Goal: Download file/media

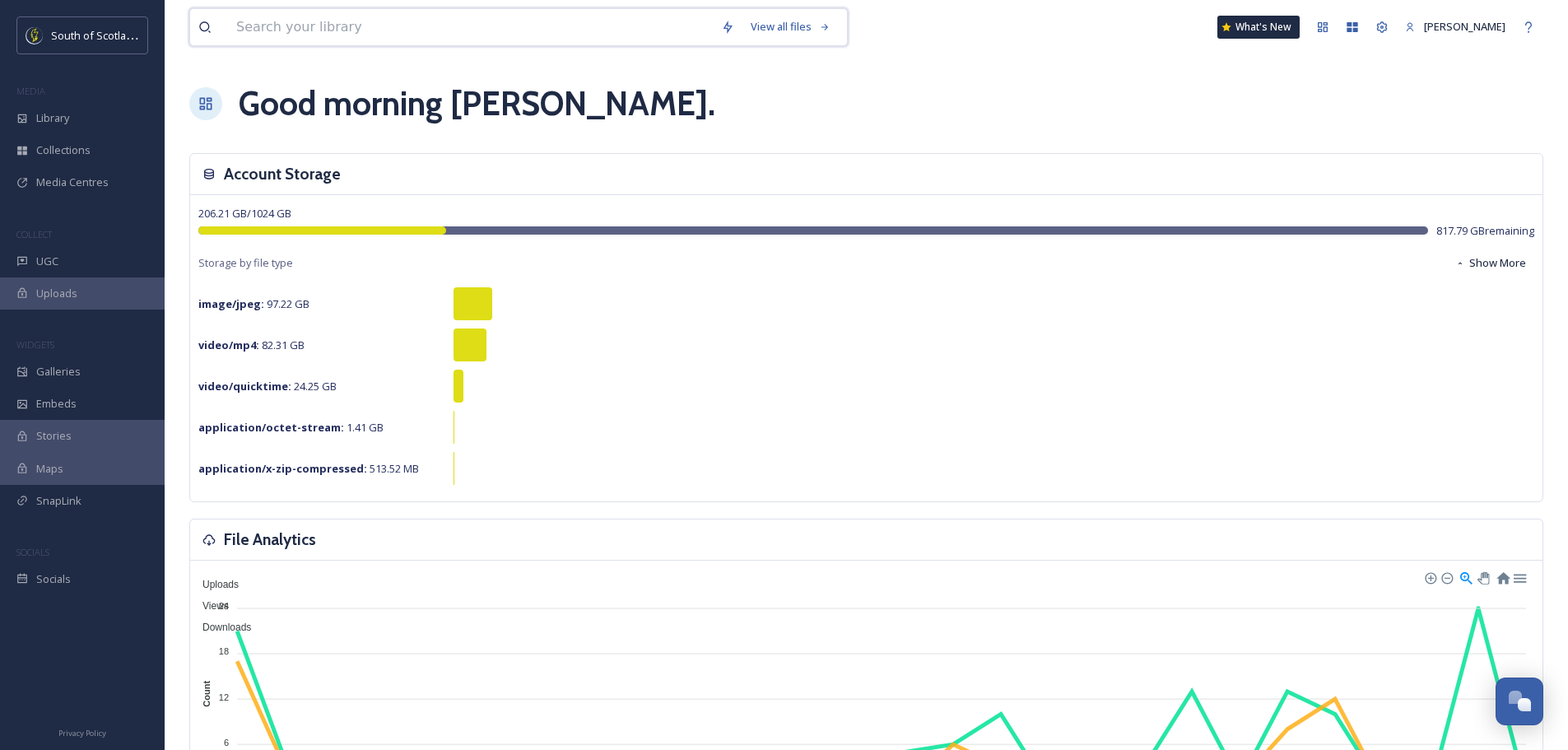
click at [343, 35] on input at bounding box center [470, 27] width 485 height 36
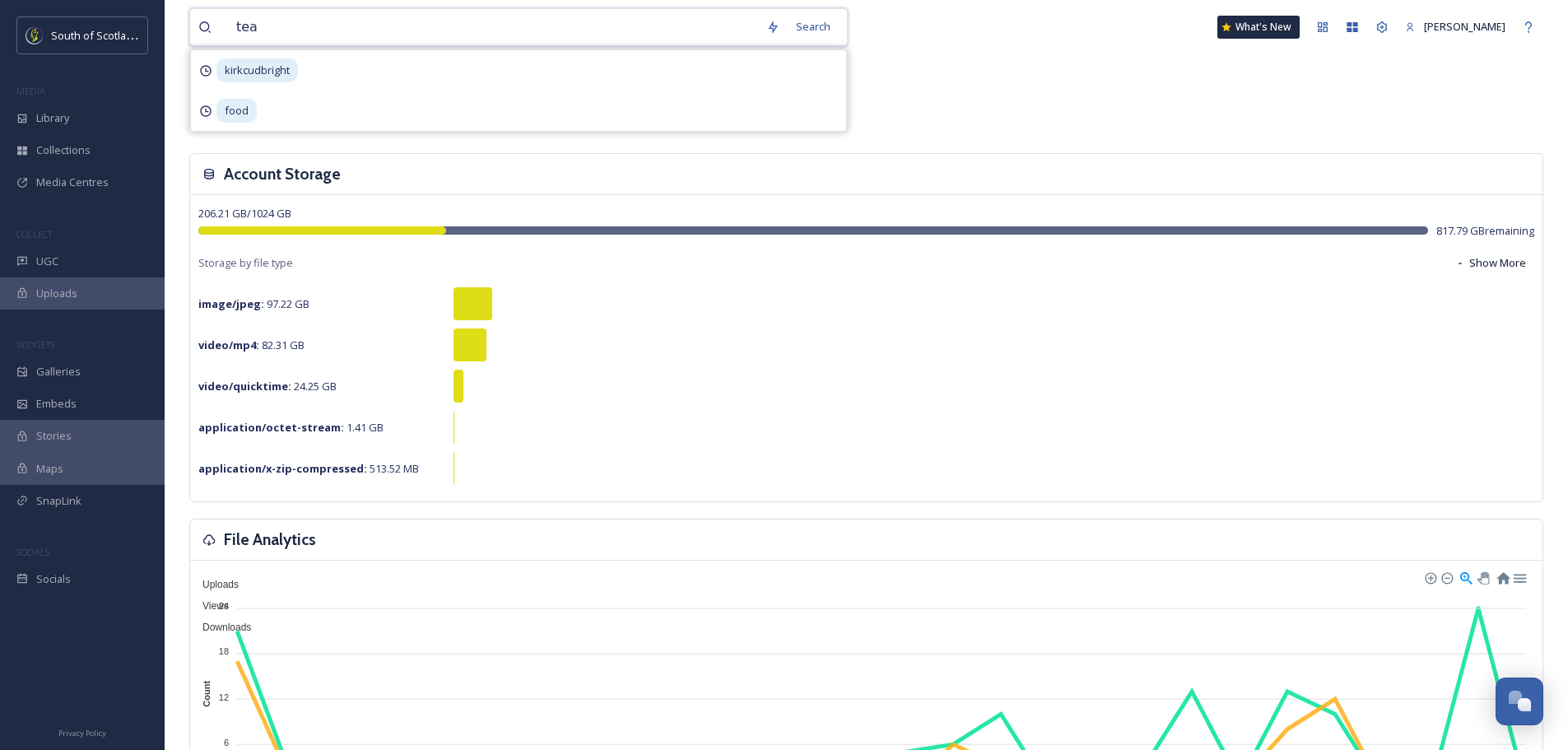
type input "team"
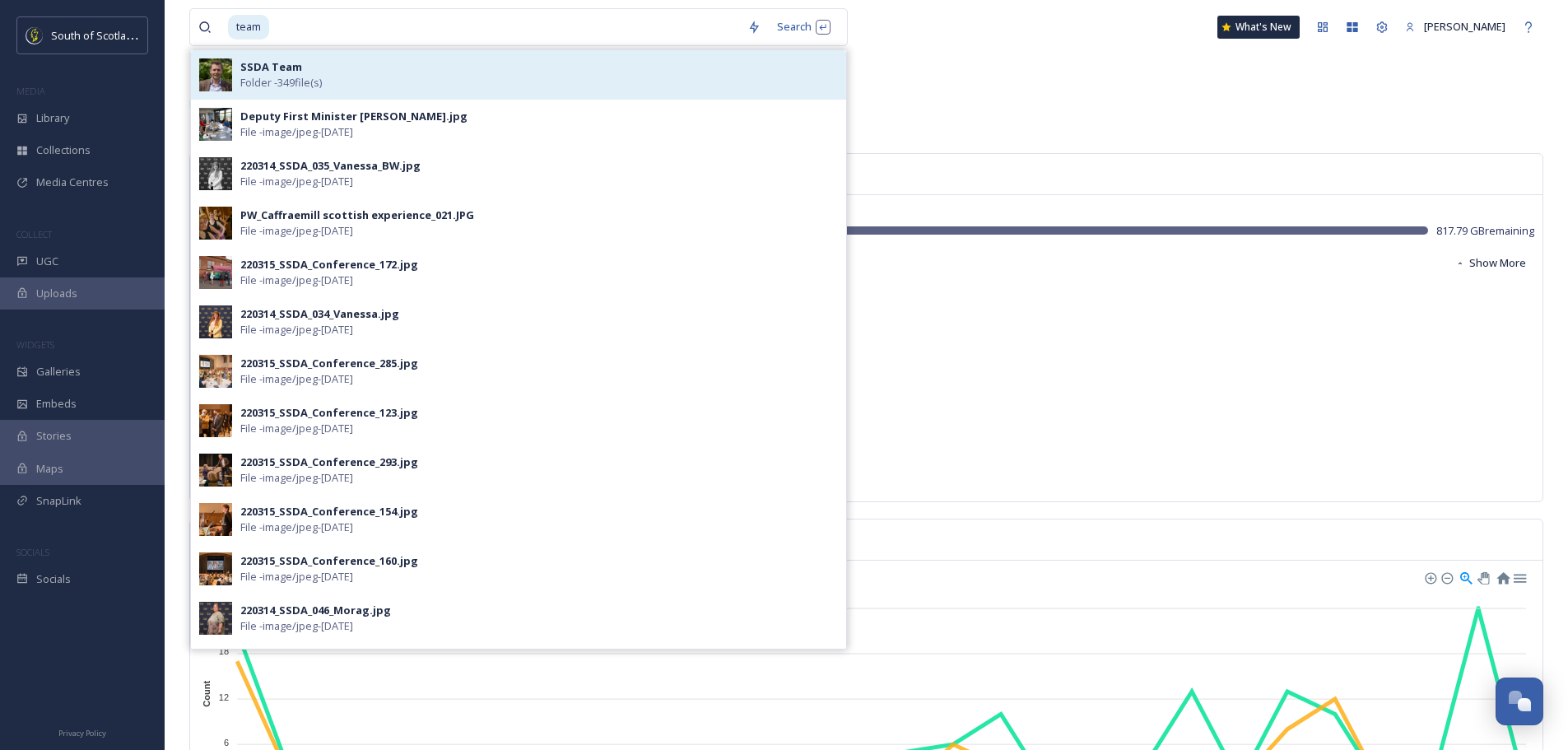
click at [343, 85] on div "SSDA Team Folder - 349 file(s)" at bounding box center [539, 74] width 598 height 31
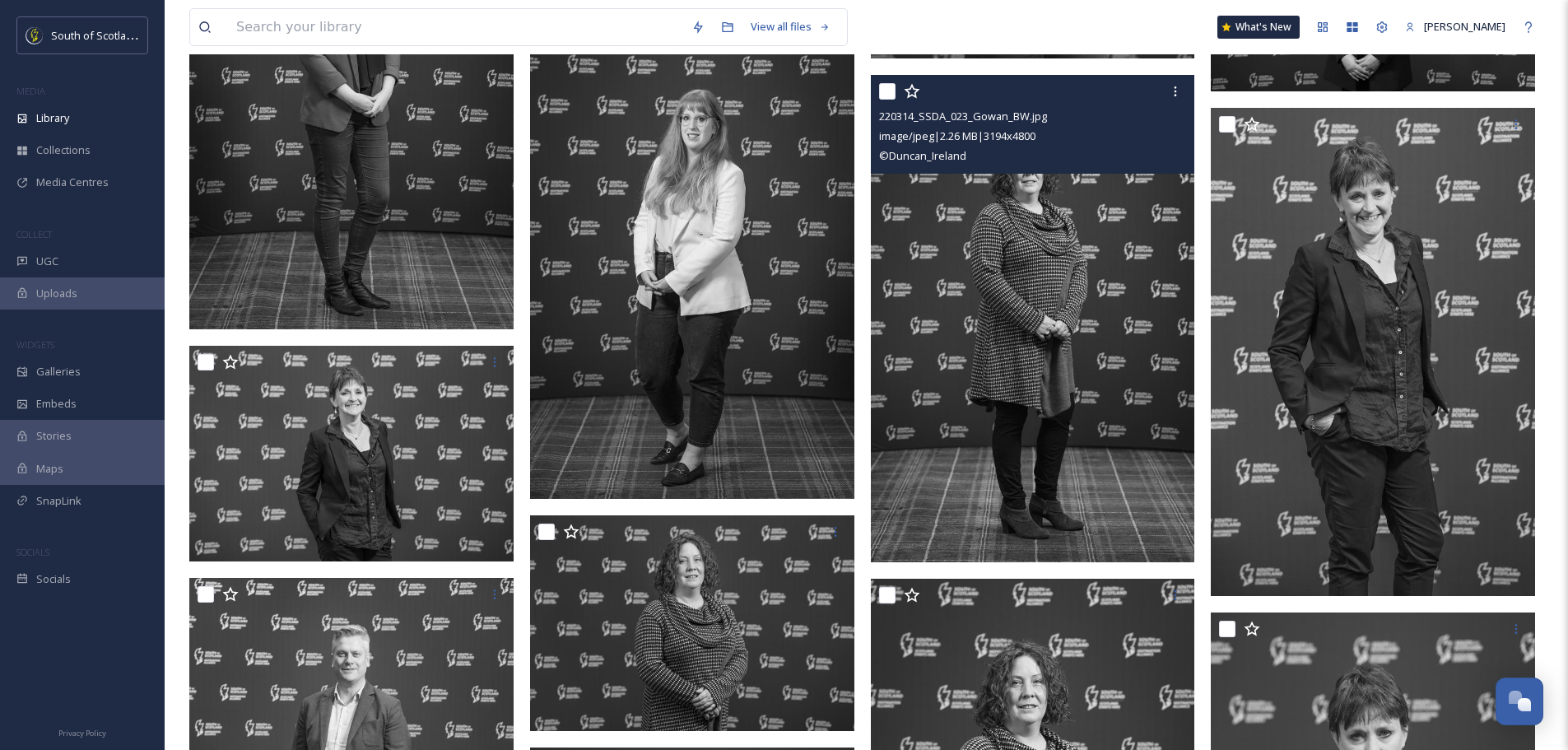
scroll to position [3376, 0]
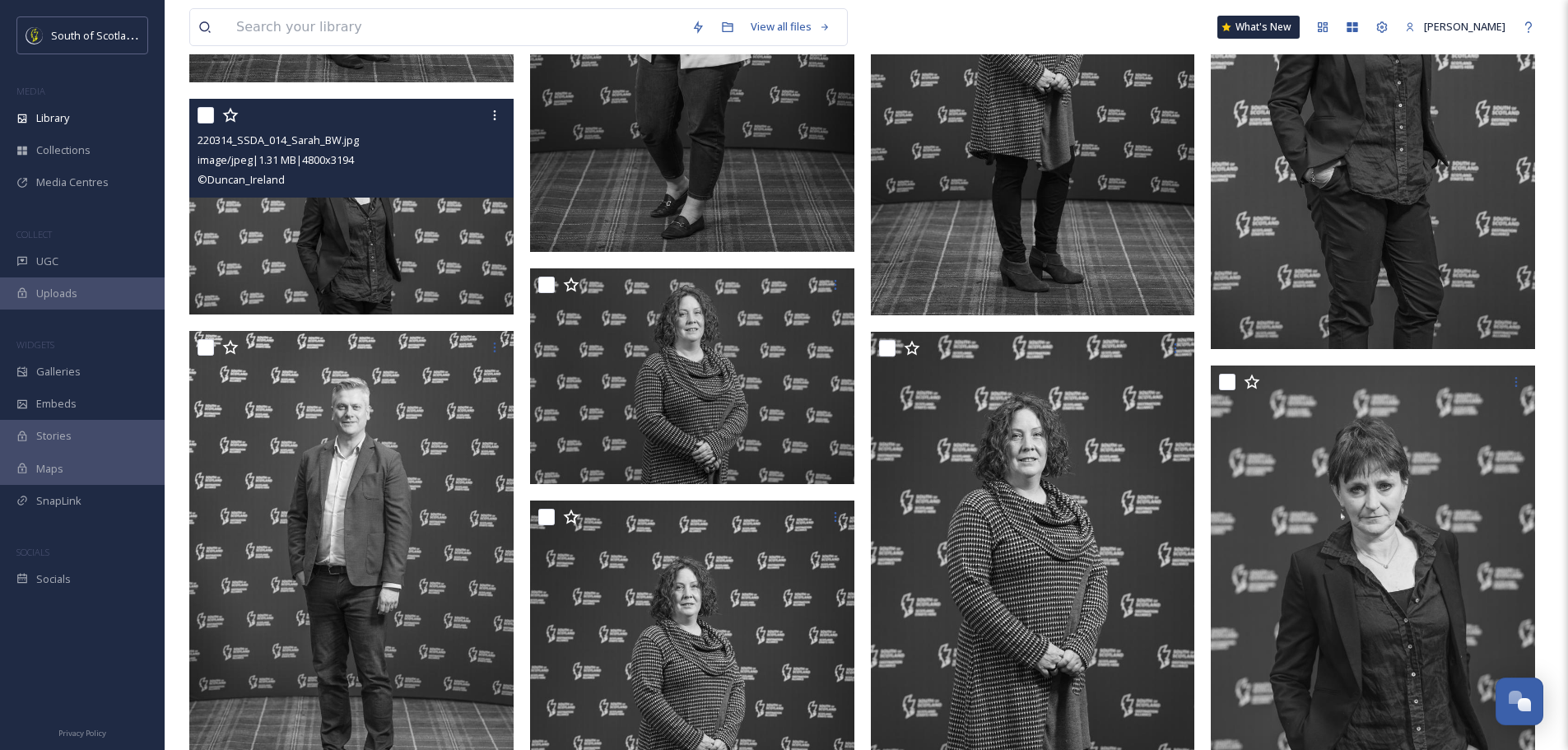
click at [453, 245] on img at bounding box center [352, 206] width 325 height 216
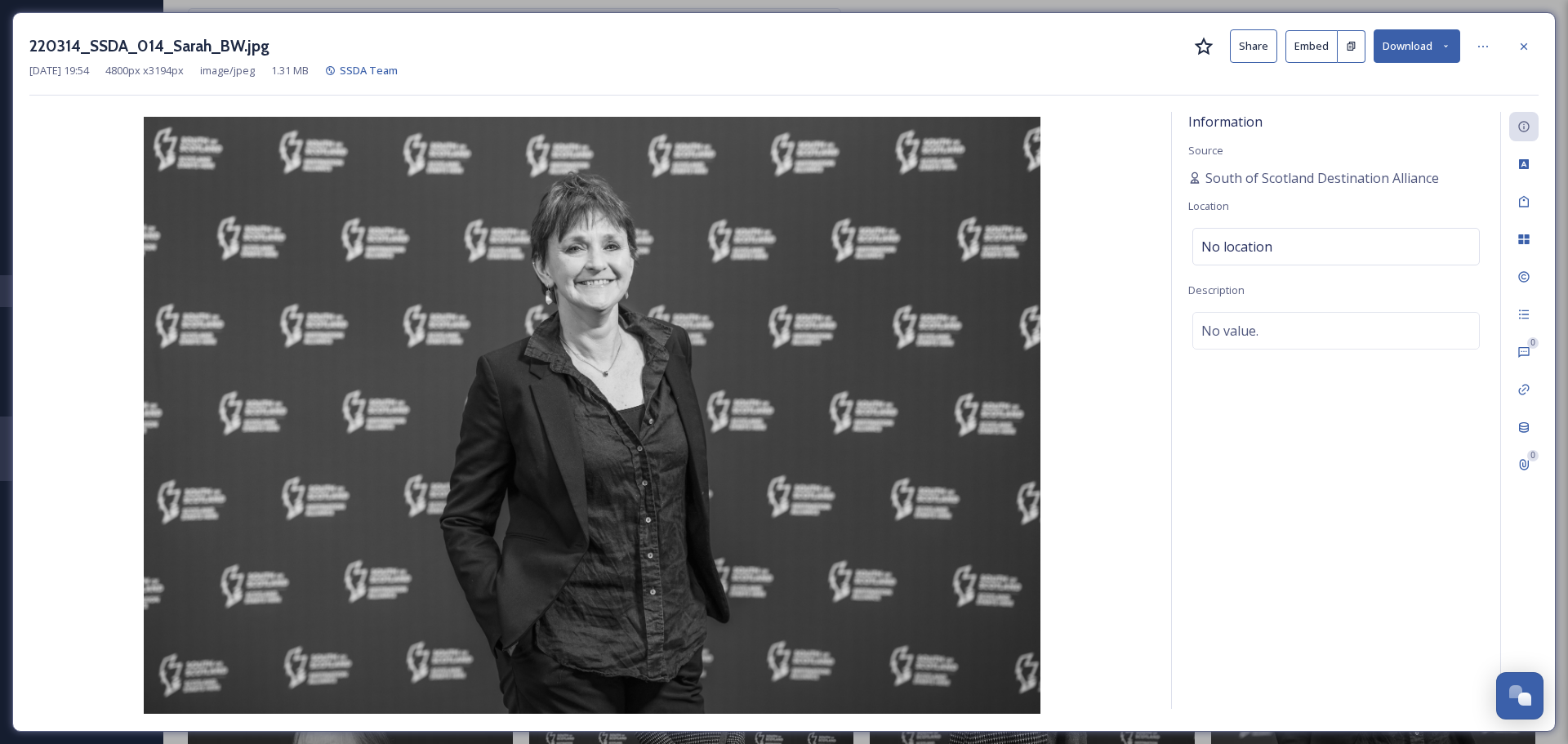
click at [1431, 47] on button "Download" at bounding box center [1417, 46] width 87 height 34
click at [1375, 87] on span "Download Original (4800 x 3194)" at bounding box center [1374, 83] width 154 height 15
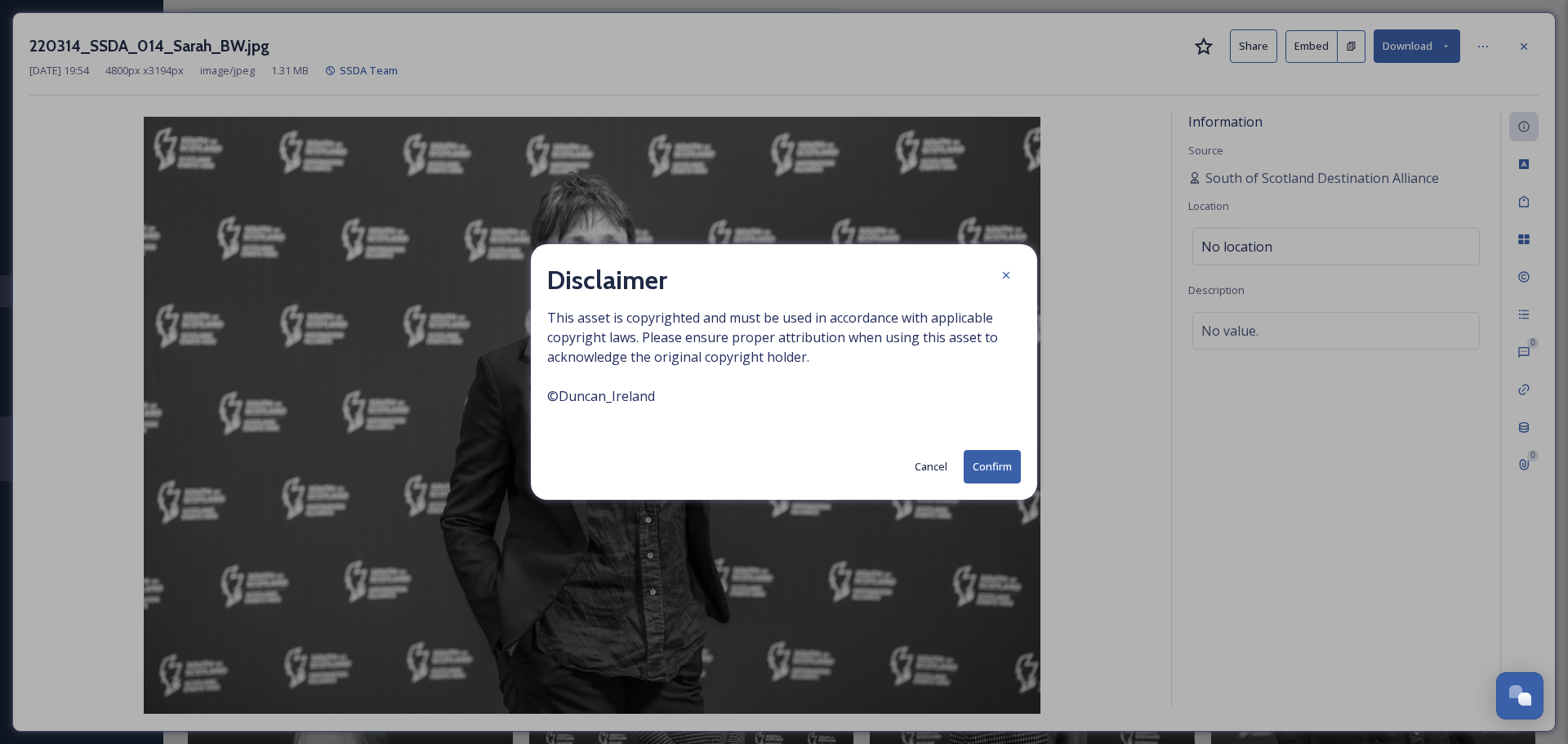
click at [994, 459] on button "Confirm" at bounding box center [992, 467] width 57 height 34
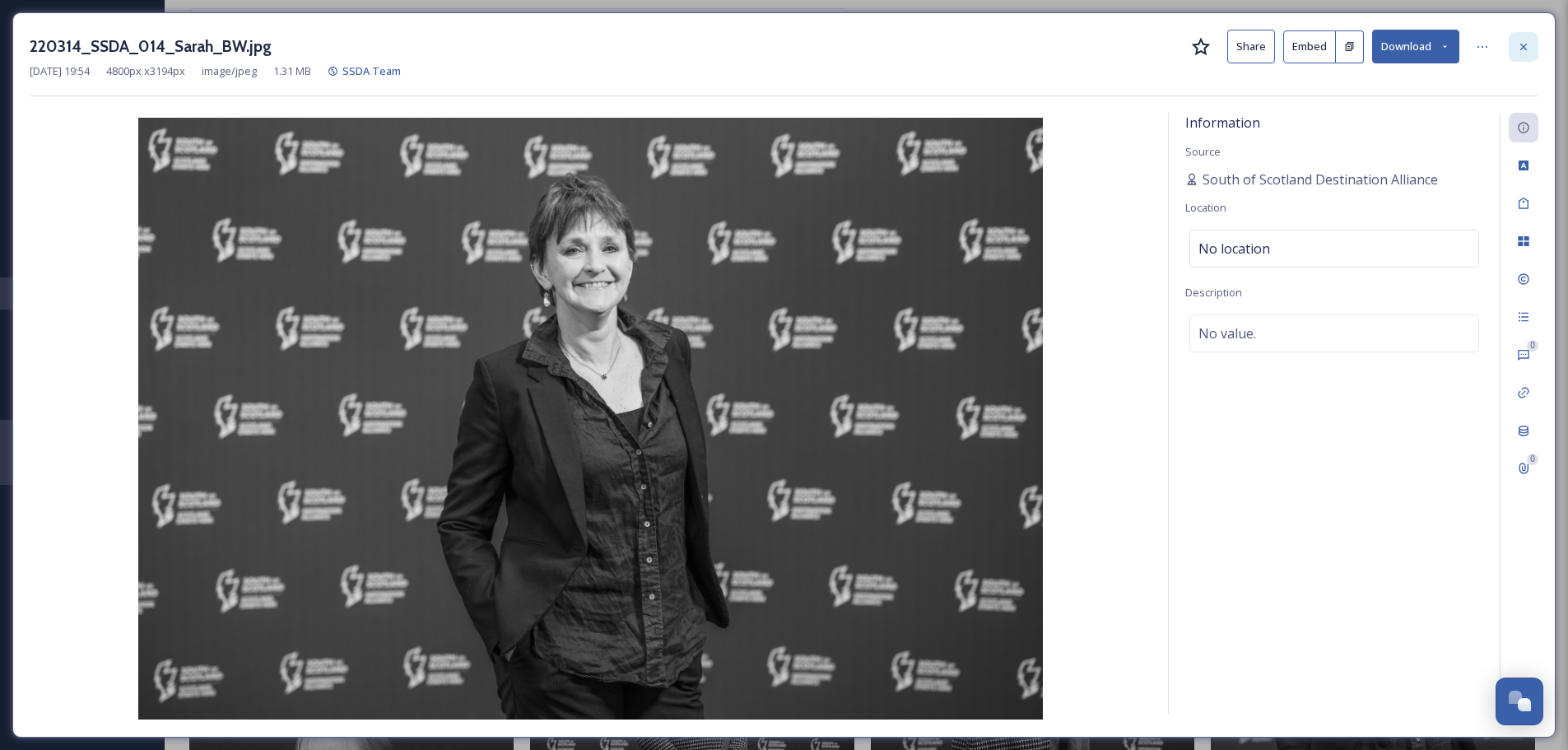
click at [1528, 49] on icon at bounding box center [1523, 47] width 13 height 13
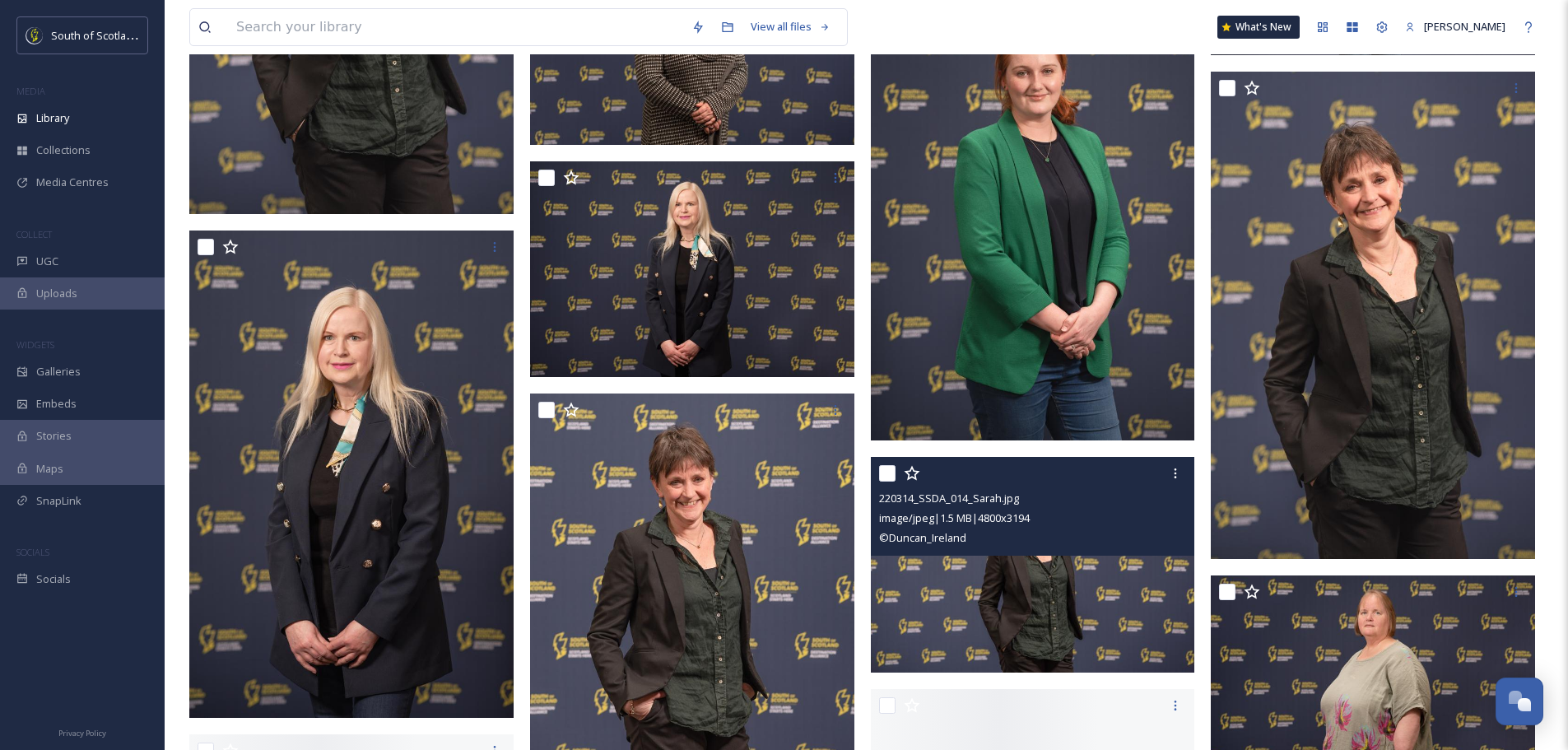
scroll to position [8646, 0]
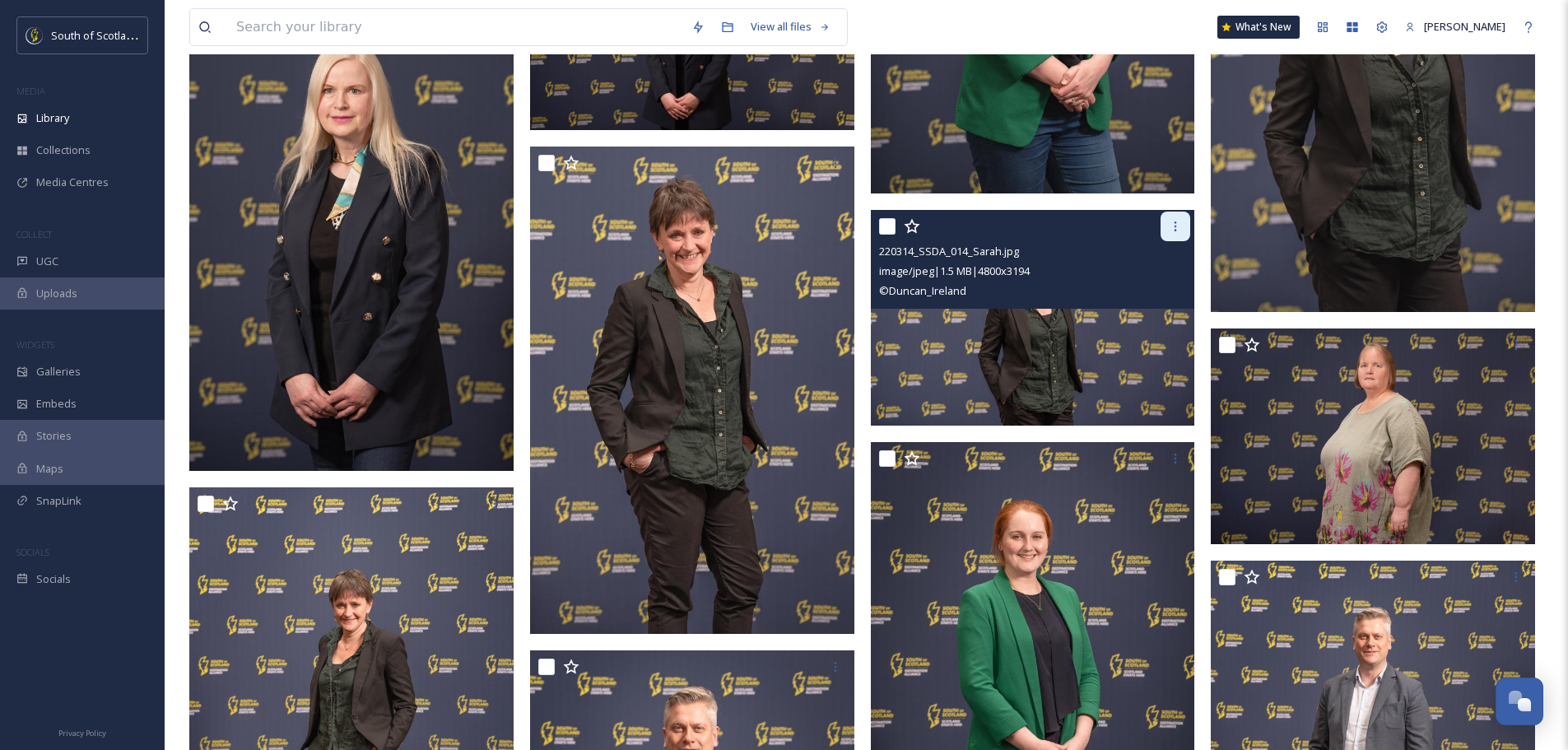
click at [1179, 212] on div at bounding box center [1174, 226] width 30 height 30
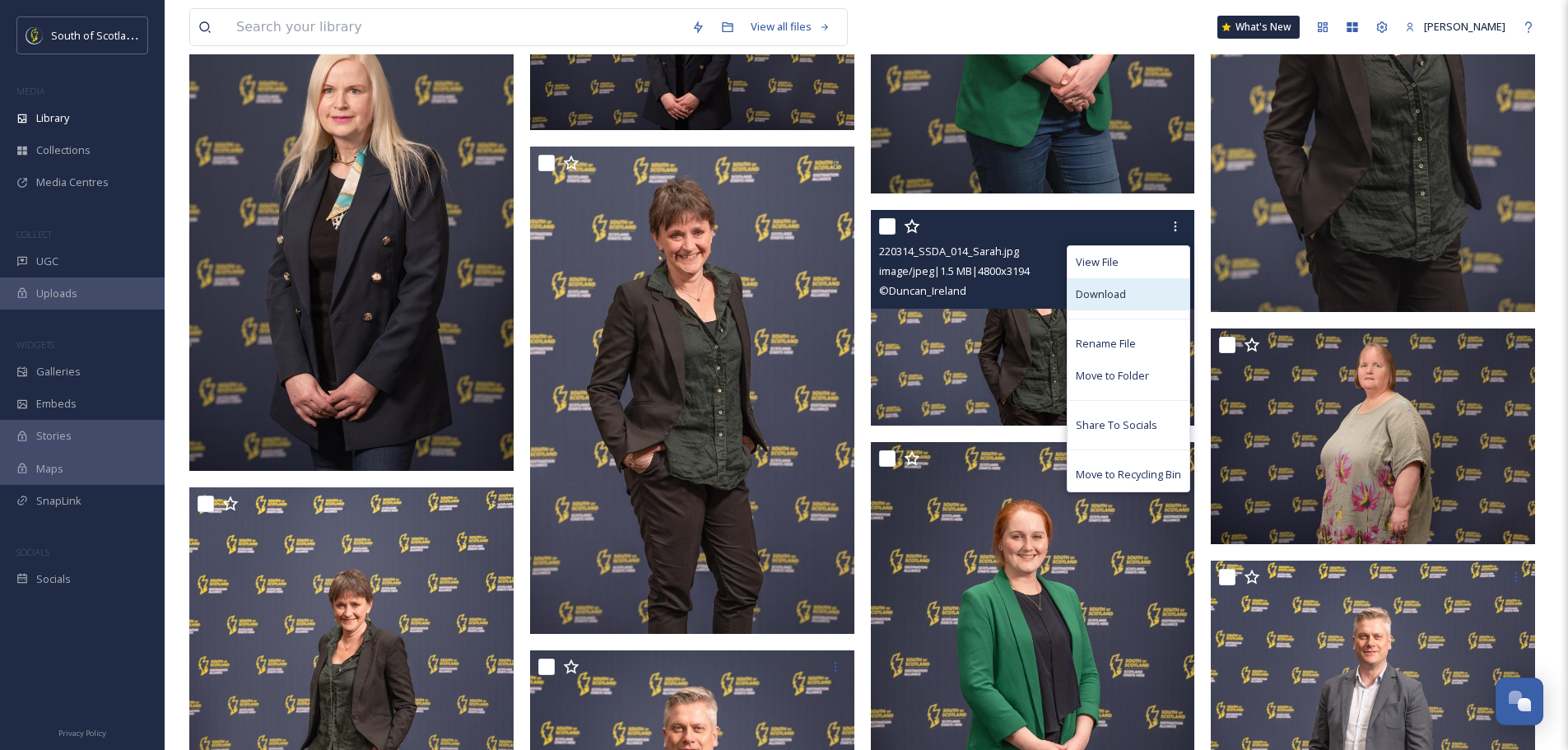
click at [1100, 294] on span "Download" at bounding box center [1101, 294] width 50 height 15
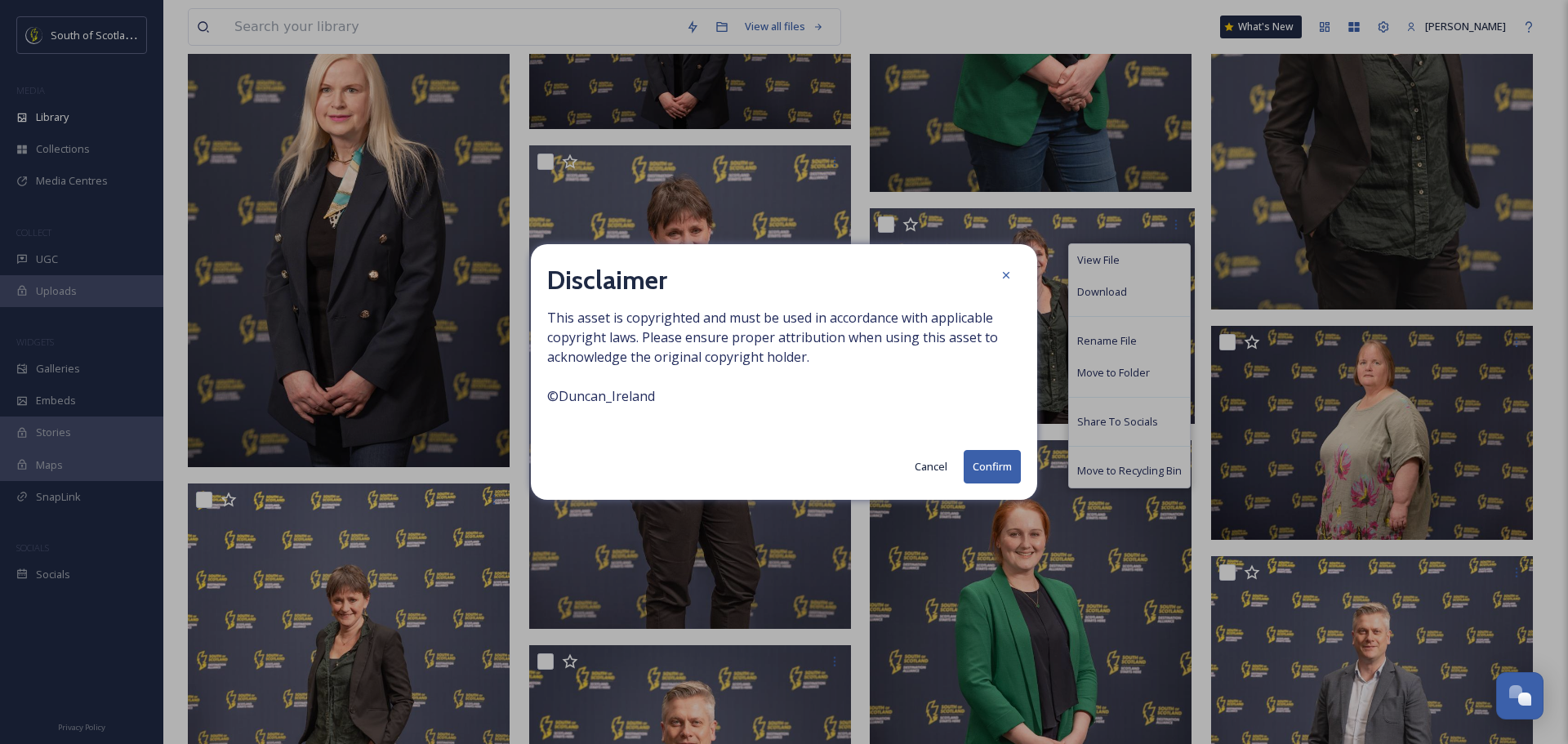
click at [971, 469] on button "Confirm" at bounding box center [992, 467] width 57 height 34
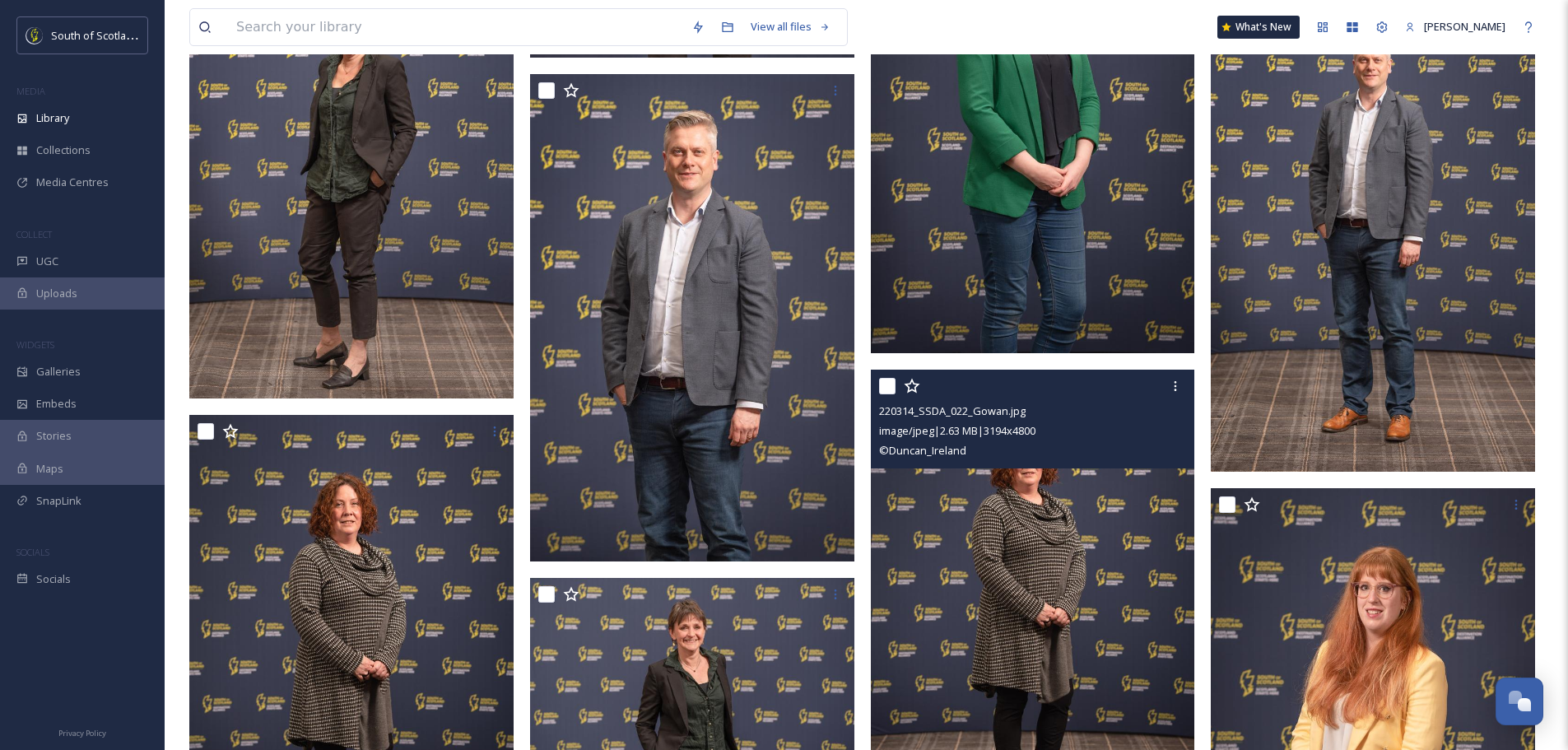
scroll to position [9552, 0]
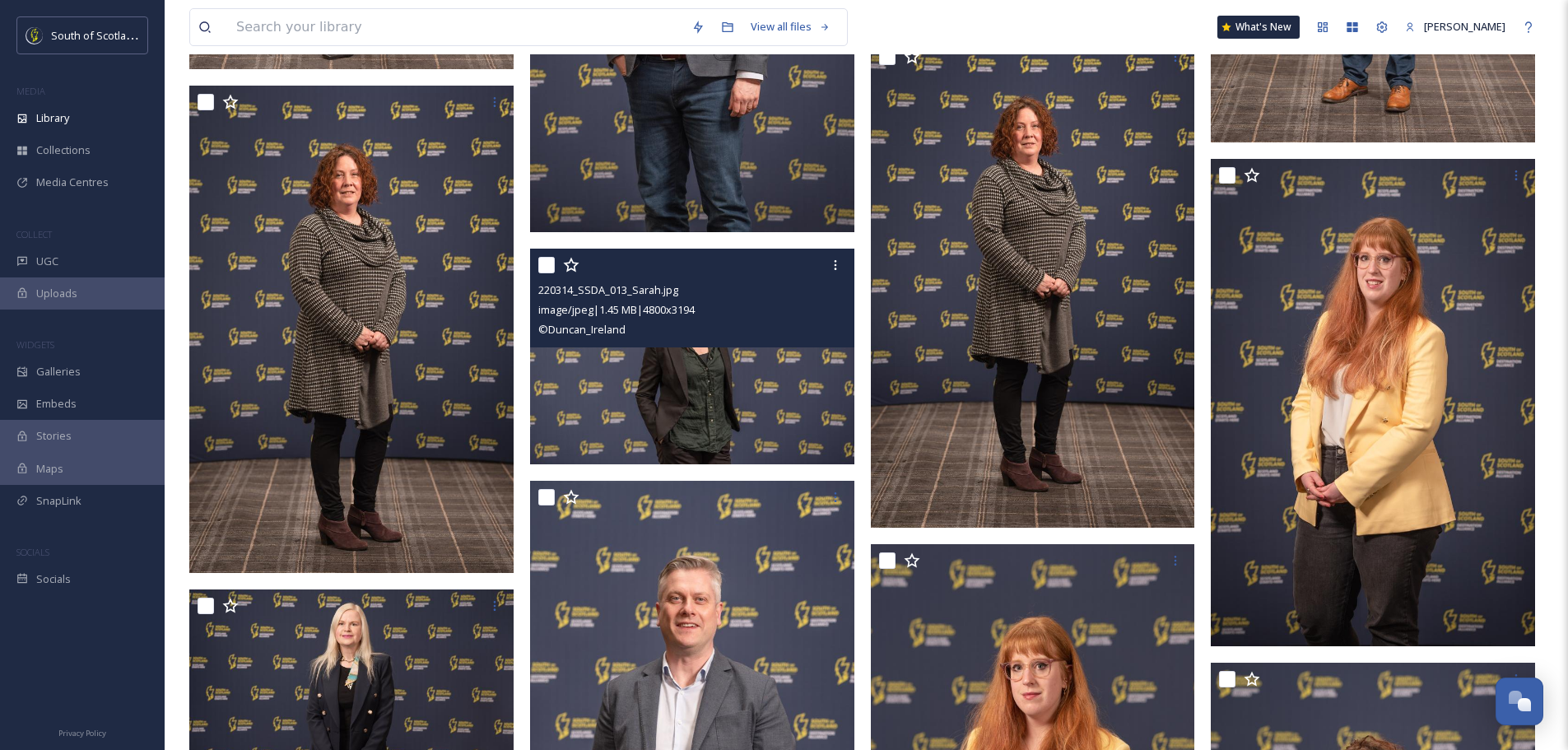
click at [801, 396] on img at bounding box center [692, 356] width 325 height 216
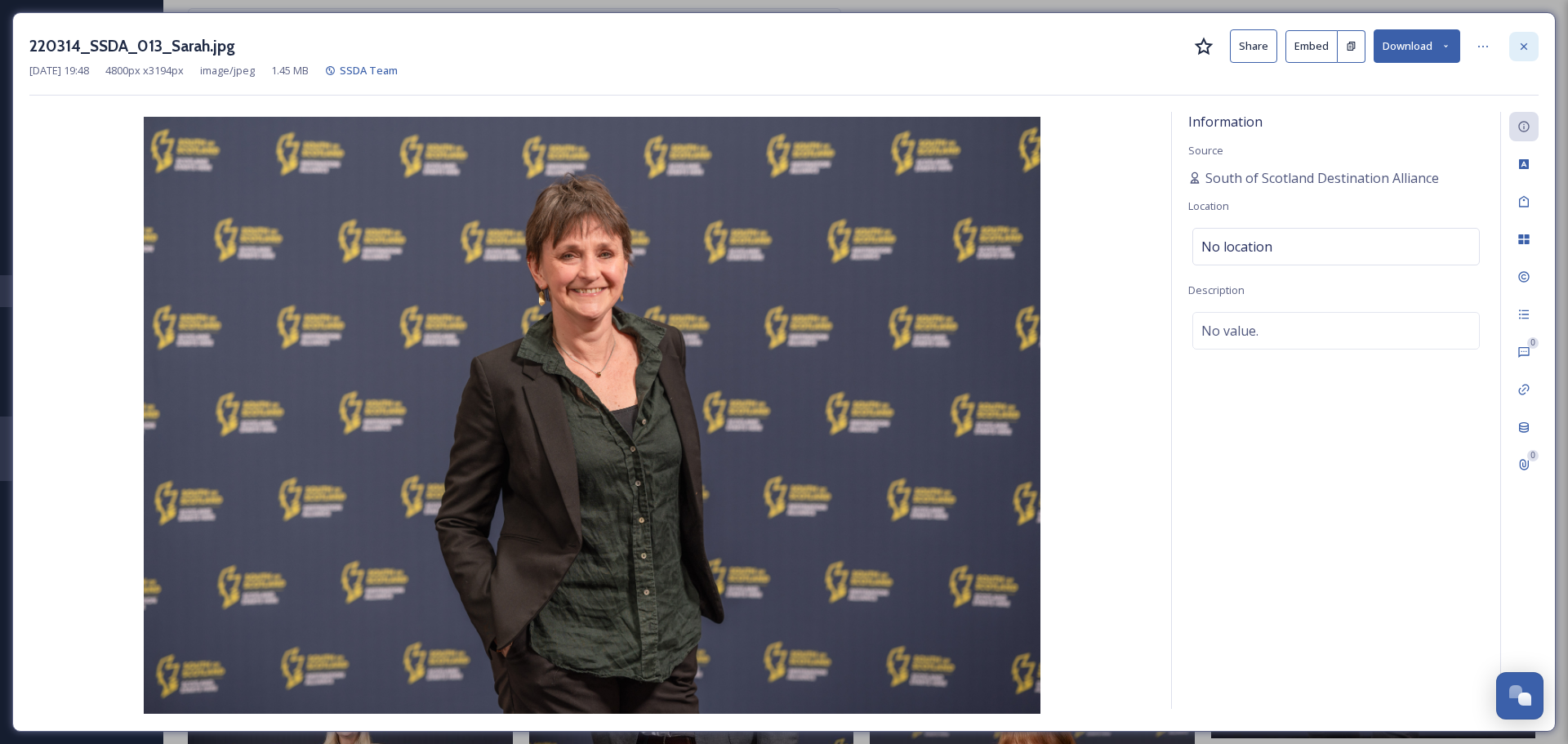
click at [1525, 45] on icon at bounding box center [1523, 45] width 6 height 6
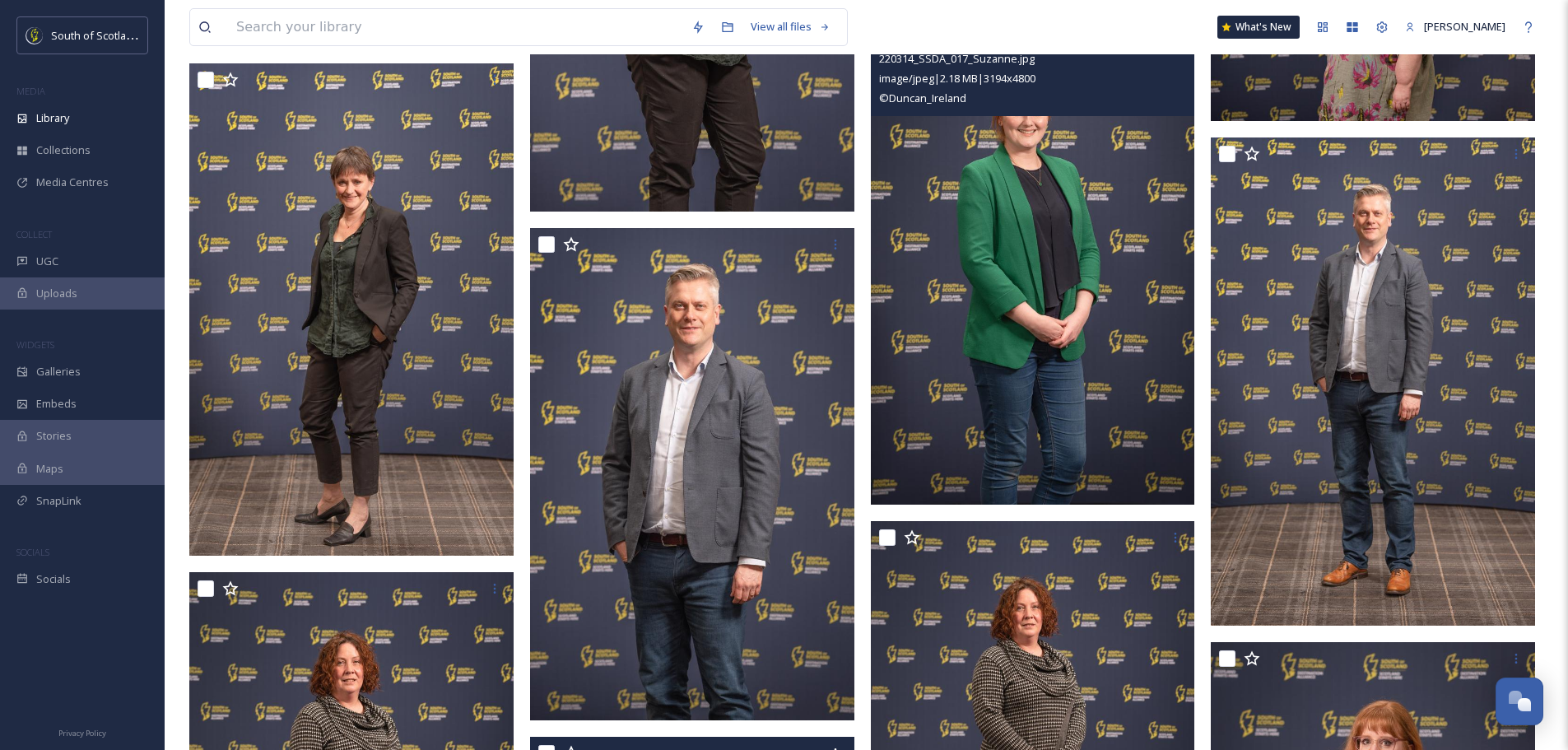
scroll to position [8811, 0]
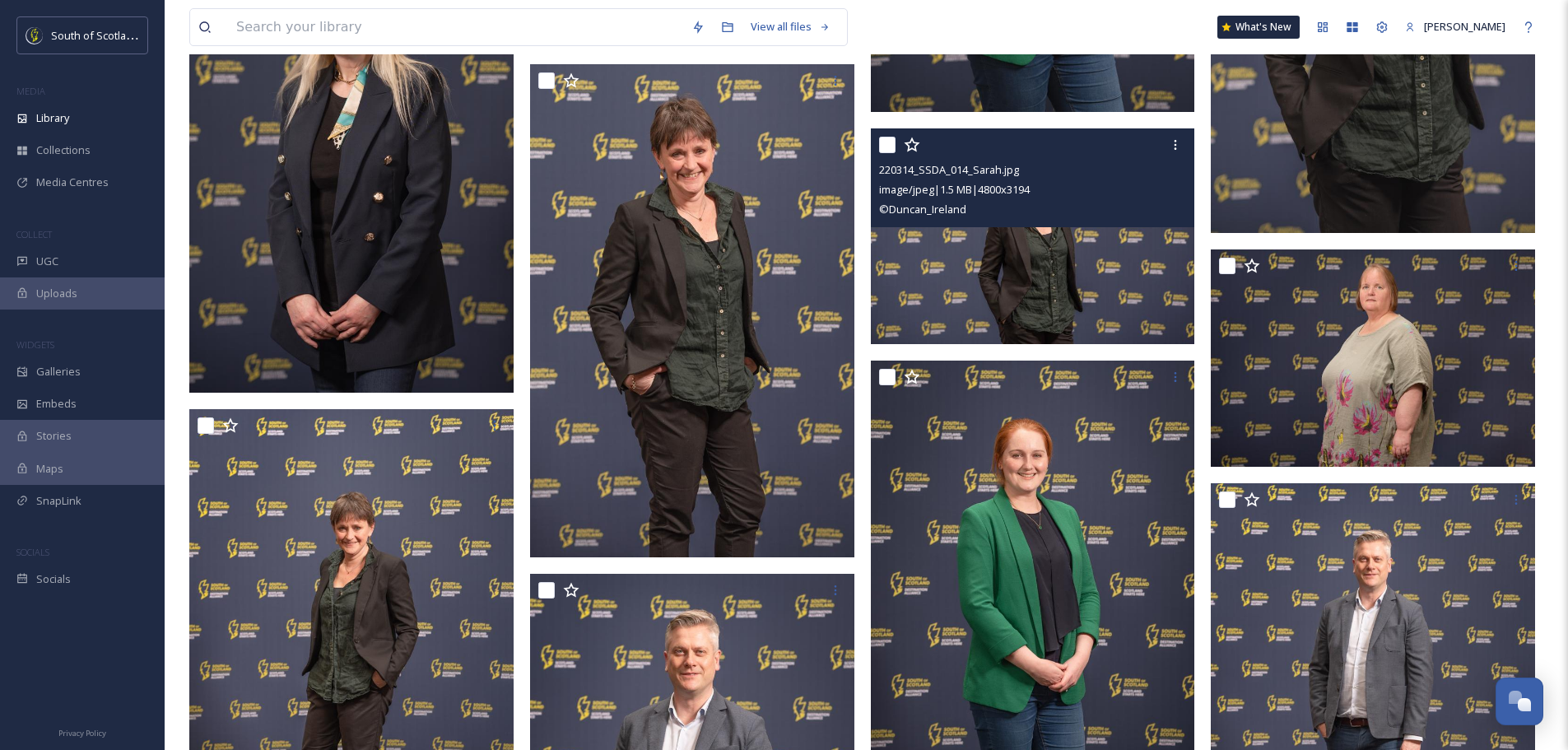
click at [1086, 284] on img at bounding box center [1032, 236] width 325 height 216
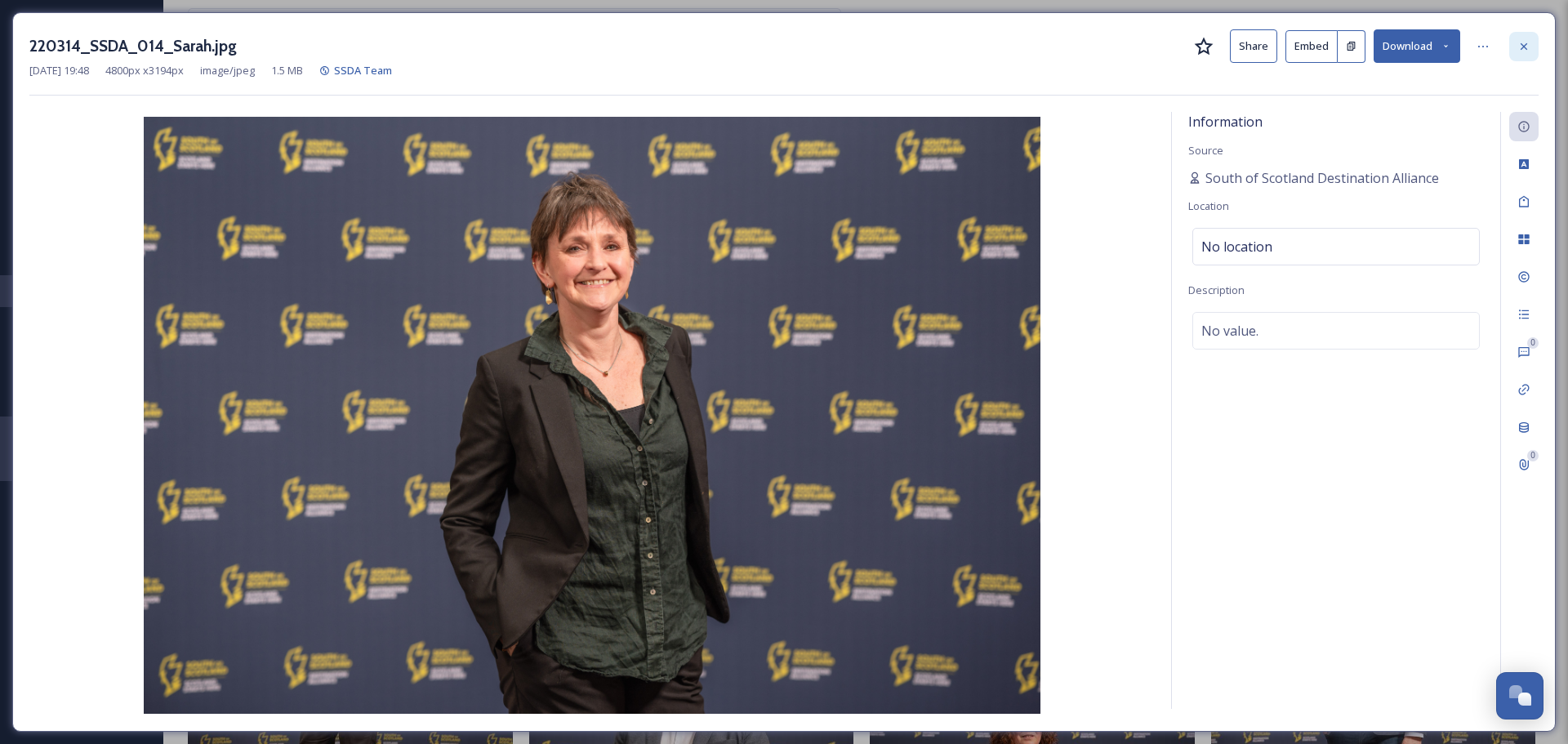
click at [1517, 51] on icon at bounding box center [1523, 46] width 13 height 13
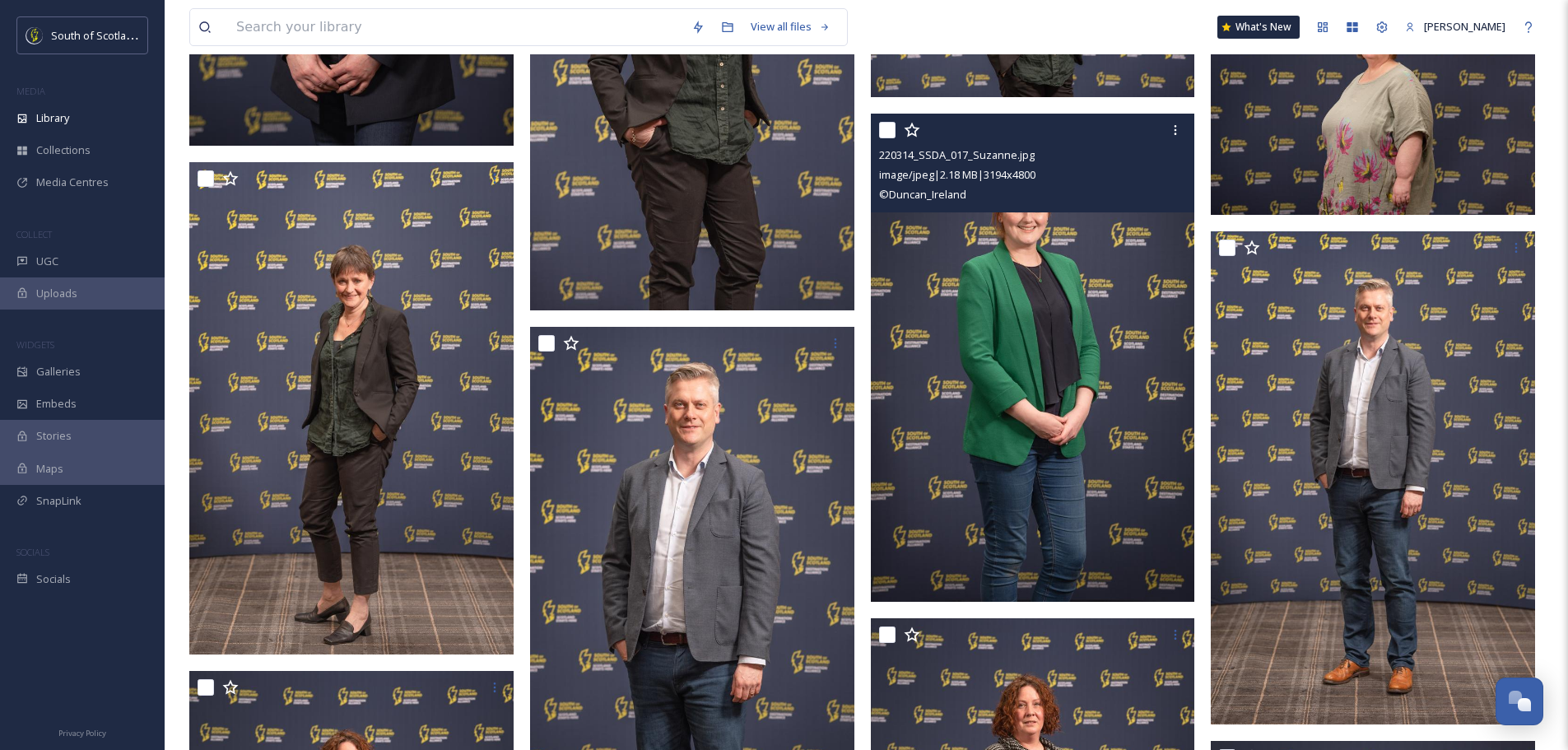
scroll to position [9388, 0]
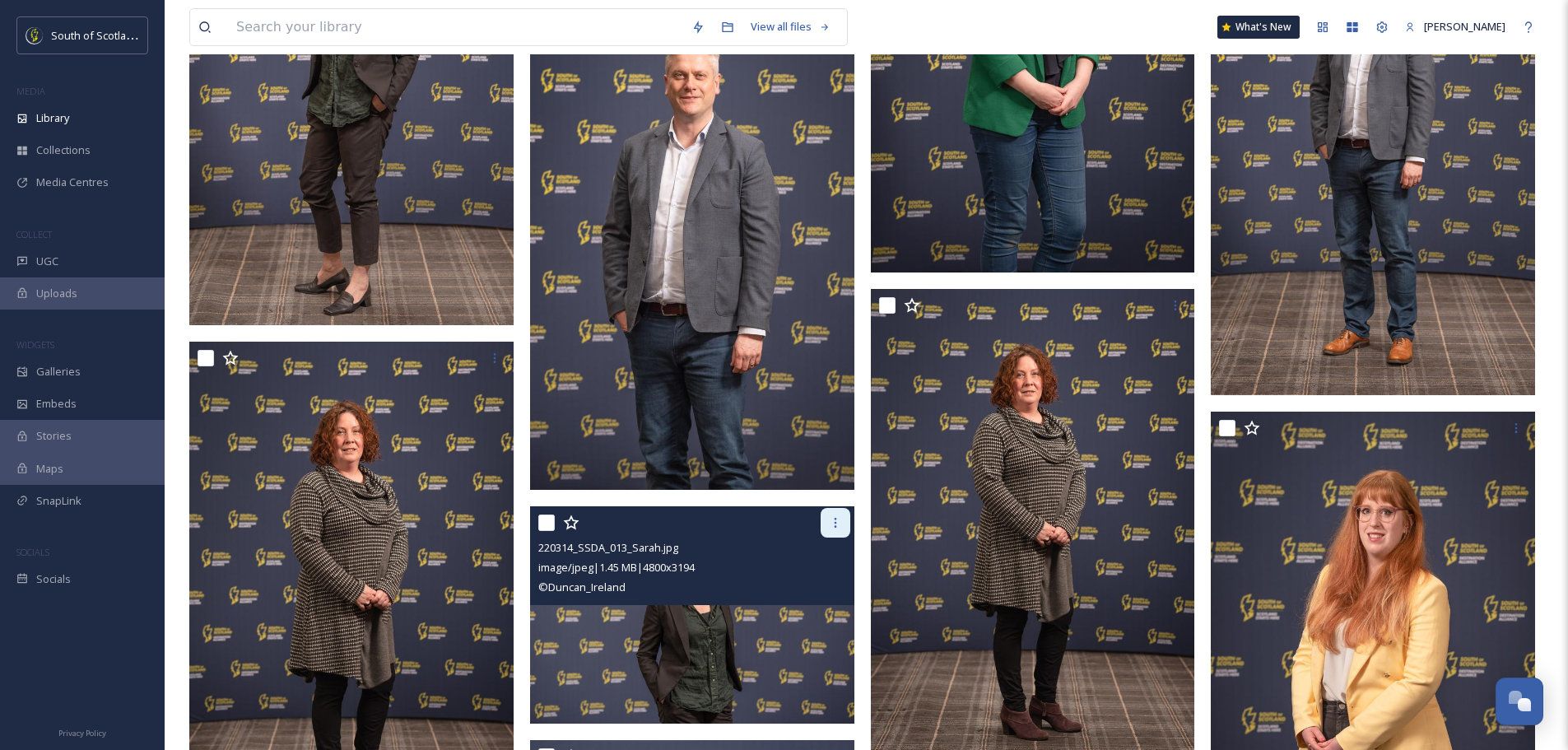
click at [831, 536] on div at bounding box center [835, 523] width 30 height 30
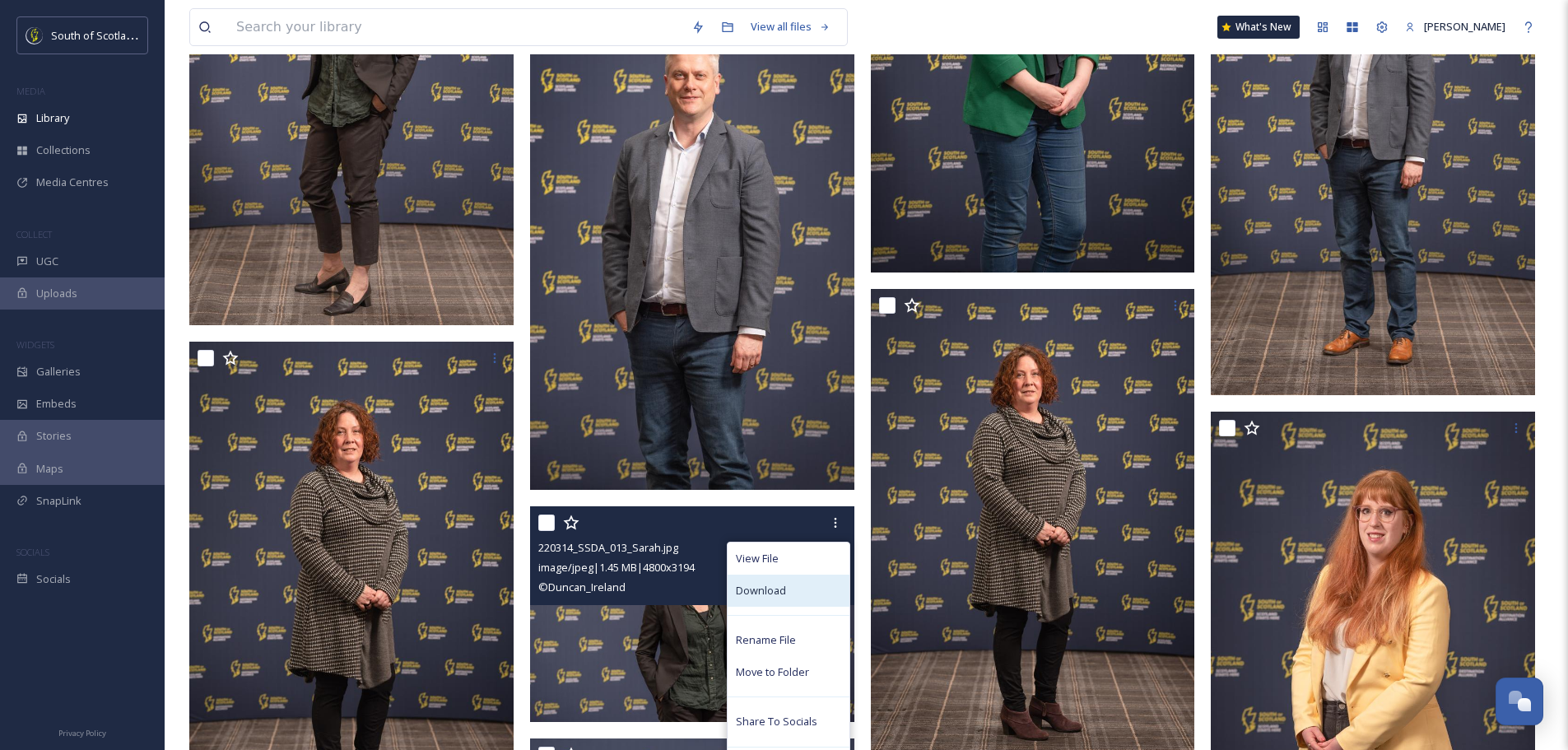
click at [778, 596] on span "Download" at bounding box center [761, 590] width 50 height 15
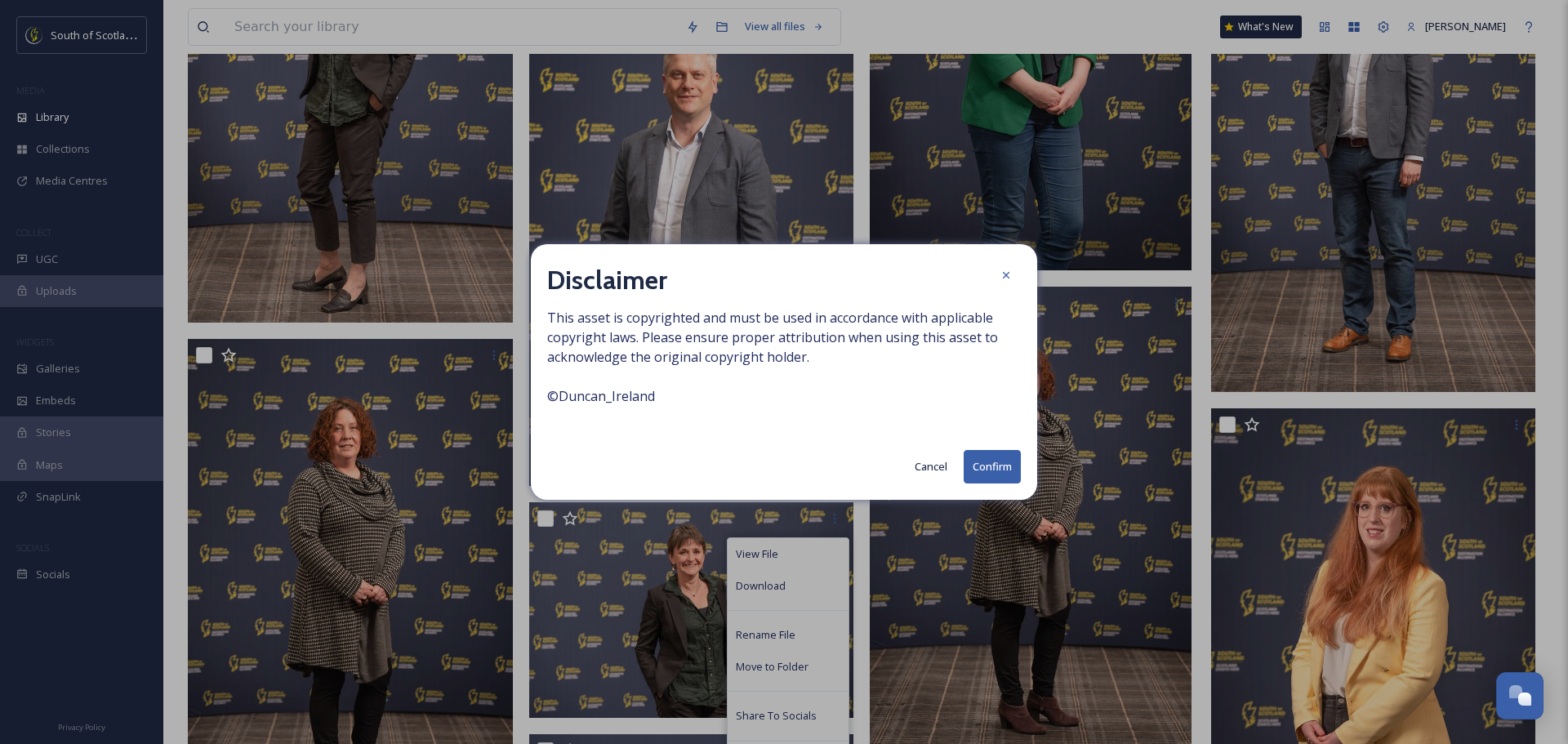
click at [1005, 475] on button "Confirm" at bounding box center [992, 467] width 57 height 34
